Goal: Information Seeking & Learning: Find specific fact

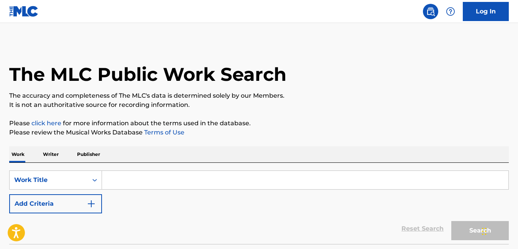
click at [88, 152] on p "Publisher" at bounding box center [89, 155] width 28 height 16
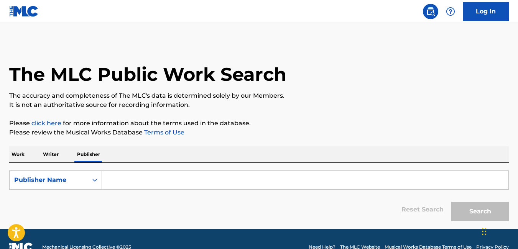
click at [113, 179] on input "Search Form" at bounding box center [305, 180] width 407 height 18
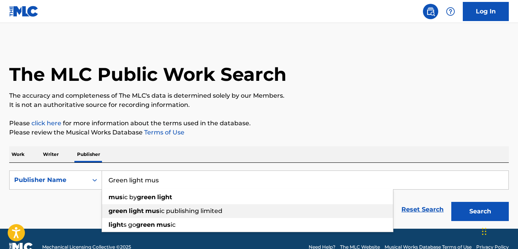
click at [129, 211] on span "Search Form" at bounding box center [128, 211] width 2 height 7
type input "green light music publishing limited"
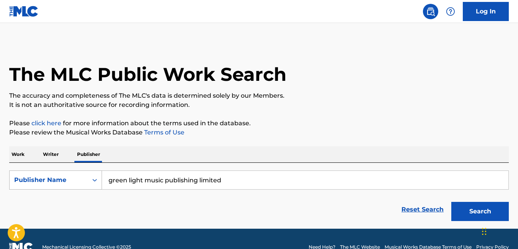
click at [95, 188] on div "Search Form" at bounding box center [95, 180] width 14 height 18
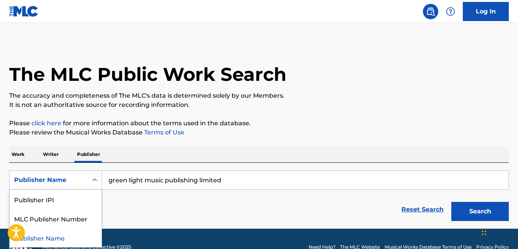
click at [150, 209] on div "Reset Search Search" at bounding box center [259, 210] width 500 height 31
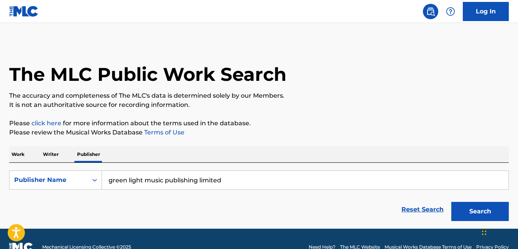
click at [131, 215] on div "Reset Search Search" at bounding box center [259, 210] width 500 height 31
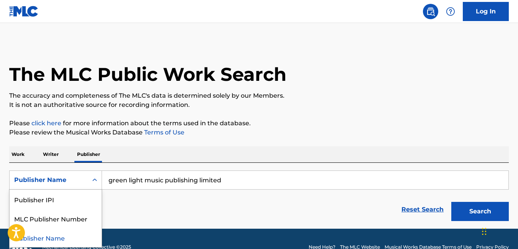
click at [96, 182] on icon "Search Form" at bounding box center [95, 180] width 8 height 8
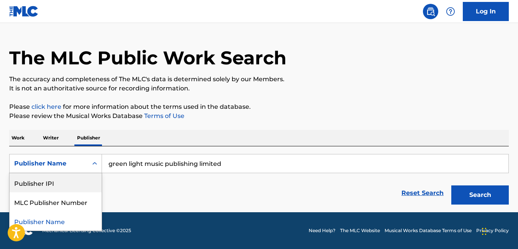
click at [173, 190] on div "Reset Search Search" at bounding box center [259, 193] width 500 height 31
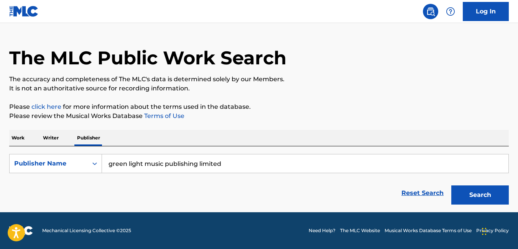
click at [474, 195] on button "Search" at bounding box center [481, 195] width 58 height 19
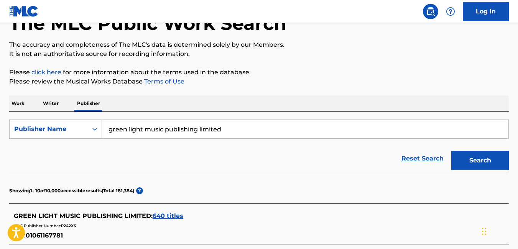
scroll to position [54, 0]
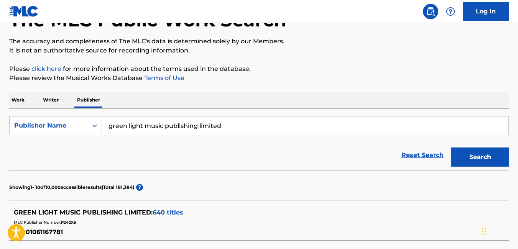
click at [82, 217] on div "GREEN LIGHT MUSIC PUBLISHING LIMITED : 640 titles" at bounding box center [249, 212] width 471 height 9
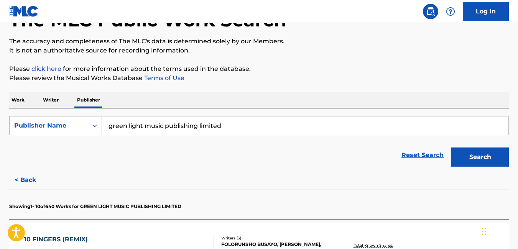
click at [98, 125] on icon "Search Form" at bounding box center [95, 126] width 8 height 8
click at [21, 100] on p "Work" at bounding box center [18, 100] width 18 height 16
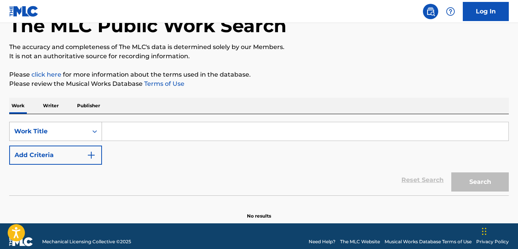
click at [95, 141] on div "Work Title" at bounding box center [55, 131] width 93 height 19
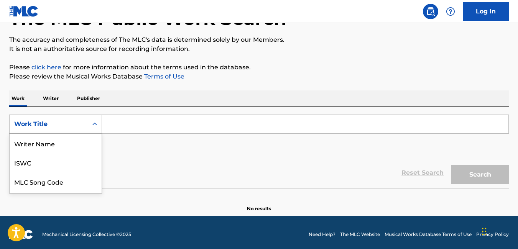
scroll to position [38, 0]
click at [84, 179] on div "Publisher Name" at bounding box center [56, 181] width 92 height 19
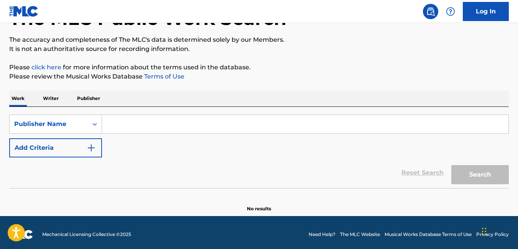
click at [162, 122] on input "Search Form" at bounding box center [305, 124] width 407 height 18
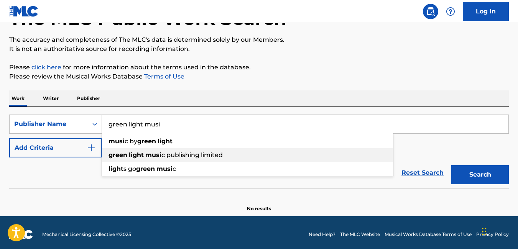
click at [177, 153] on span "c publishing limited" at bounding box center [192, 155] width 61 height 7
type input "green light music publishing limited"
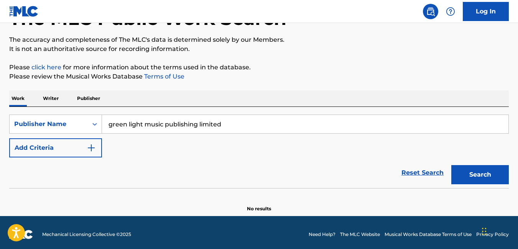
click at [77, 153] on button "Add Criteria" at bounding box center [55, 147] width 93 height 19
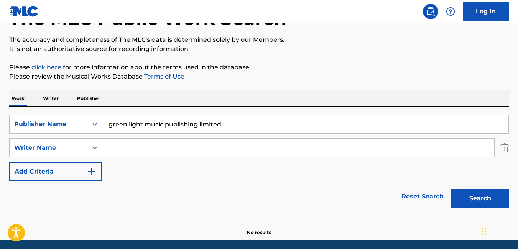
click at [149, 143] on input "Search Form" at bounding box center [298, 148] width 392 height 18
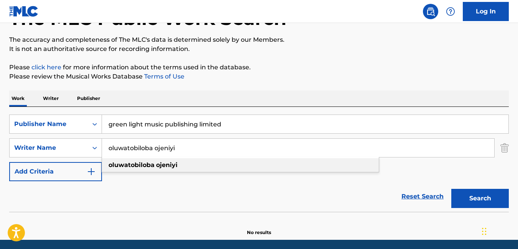
click at [141, 163] on strong "oluwatobiloba" at bounding box center [132, 165] width 46 height 7
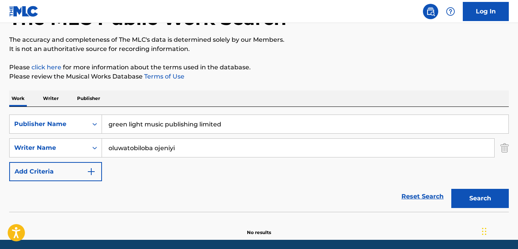
click at [483, 204] on button "Search" at bounding box center [481, 198] width 58 height 19
click at [154, 147] on input "oluwatobiloba ojeniyi" at bounding box center [298, 148] width 392 height 18
type input "[PERSON_NAME]"
click at [483, 206] on button "Search" at bounding box center [481, 198] width 58 height 19
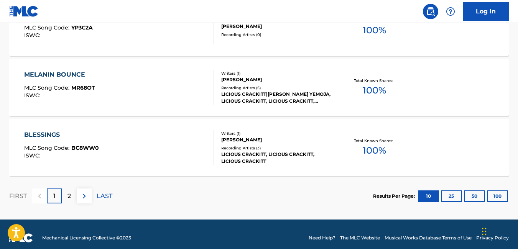
scroll to position [709, 0]
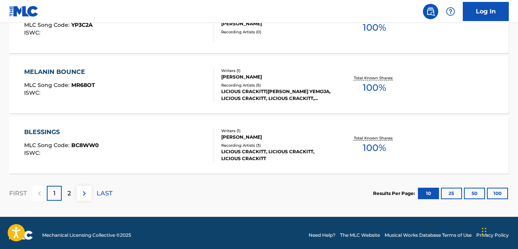
click at [399, 117] on div "BLESSINGS MLC Song Code : BC8WW0 ISWC : Writers ( 1 ) [PERSON_NAME] Recording A…" at bounding box center [259, 145] width 500 height 58
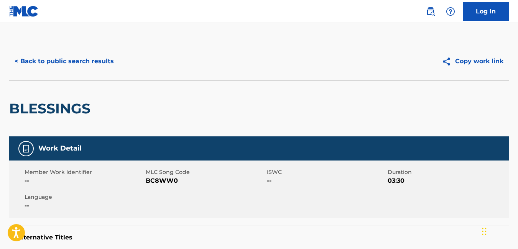
click at [18, 63] on button "< Back to public search results" at bounding box center [64, 61] width 110 height 19
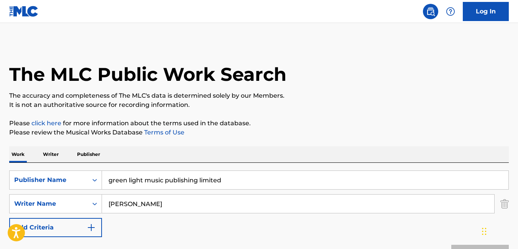
scroll to position [714, 0]
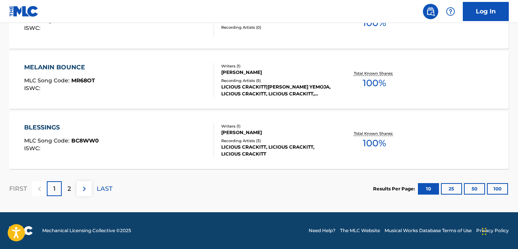
click at [499, 189] on button "100" at bounding box center [497, 189] width 21 height 12
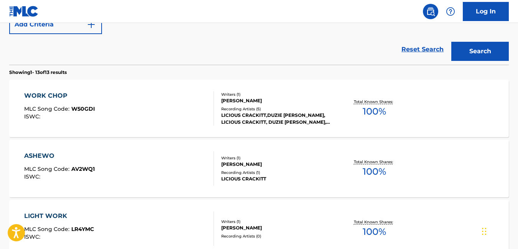
scroll to position [207, 0]
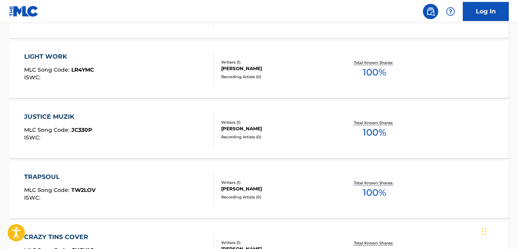
click at [399, 215] on div "TRAPSOUL MLC Song Code : TW2LOV ISWC : Writers ( 1 ) [PERSON_NAME] Recording Ar…" at bounding box center [259, 190] width 500 height 58
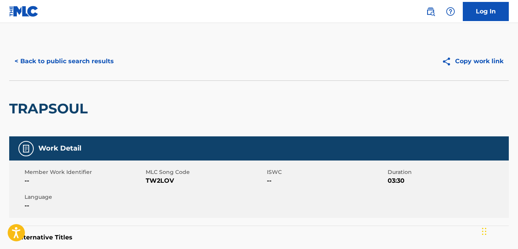
click at [22, 60] on button "< Back to public search results" at bounding box center [64, 61] width 110 height 19
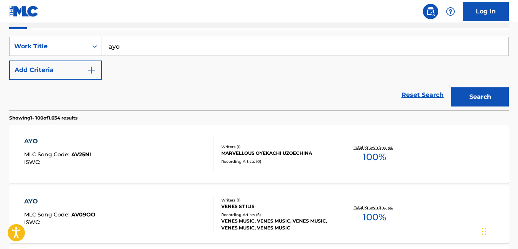
click at [162, 112] on section "Showing 1 - 100 of 1,034 results" at bounding box center [259, 115] width 500 height 11
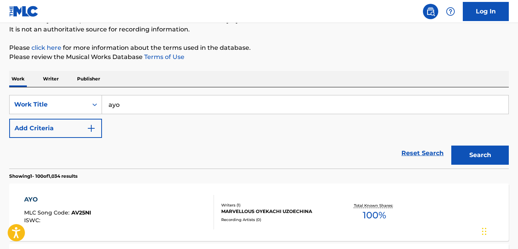
scroll to position [74, 0]
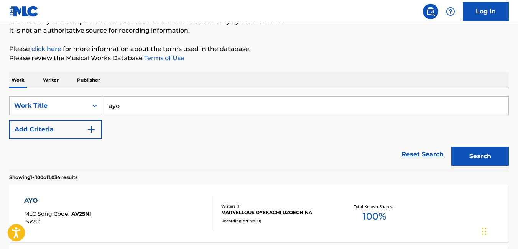
click at [92, 130] on img "Search Form" at bounding box center [91, 129] width 9 height 9
